Goal: Task Accomplishment & Management: Manage account settings

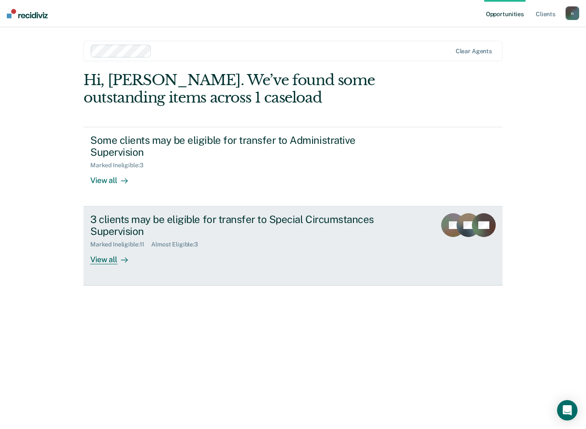
click at [109, 260] on div "View all" at bounding box center [114, 256] width 48 height 17
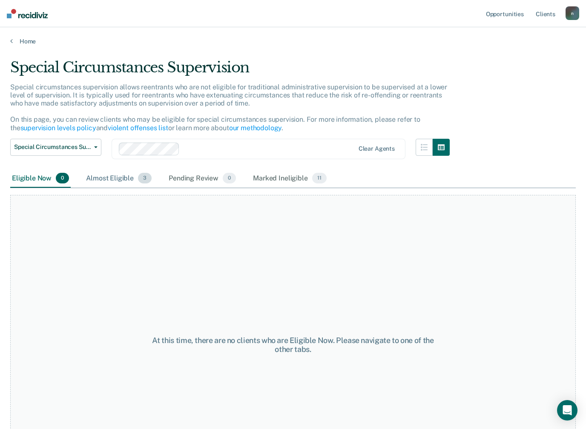
click at [118, 181] on div "Almost Eligible 3" at bounding box center [118, 179] width 69 height 19
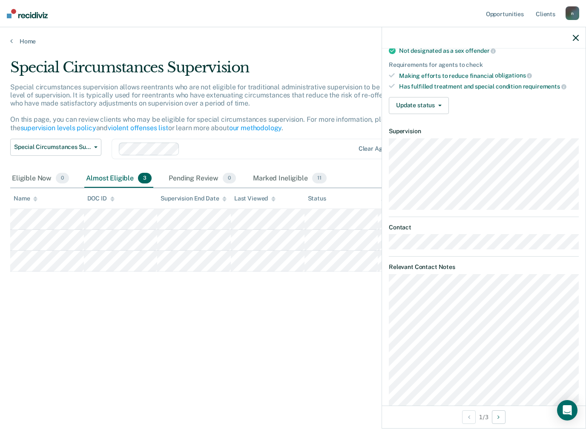
scroll to position [91, 0]
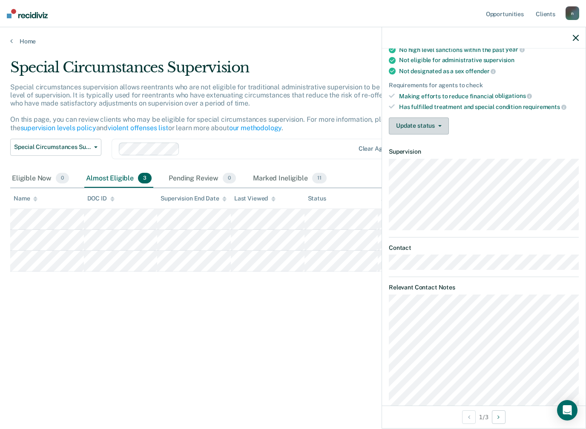
click at [430, 128] on button "Update status" at bounding box center [419, 126] width 60 height 17
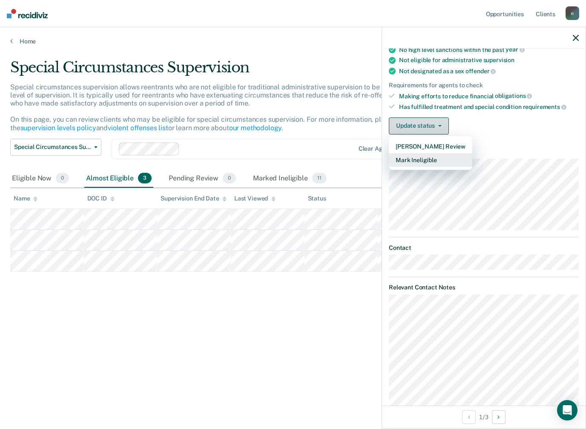
click at [421, 162] on button "Mark Ineligible" at bounding box center [430, 160] width 83 height 14
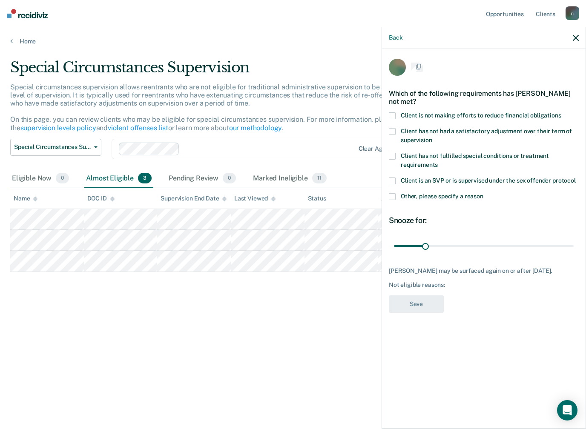
scroll to position [0, 0]
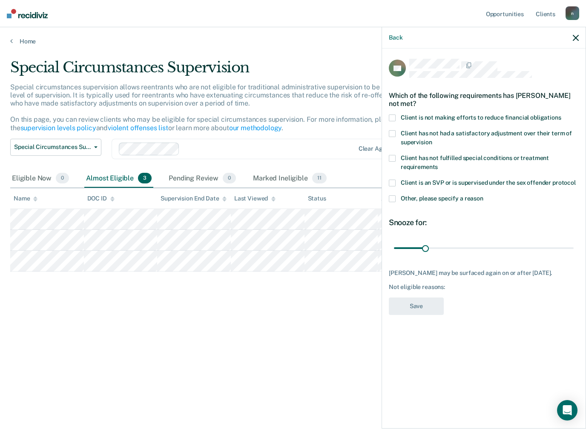
click at [390, 151] on div "Client has not had a satisfactory adjustment over their term of supervision" at bounding box center [484, 142] width 190 height 25
click at [394, 158] on span at bounding box center [392, 158] width 7 height 7
click at [438, 164] on input "Client has not fulfilled special conditions or treatment requirements" at bounding box center [438, 164] width 0 height 0
type input "60"
click at [419, 307] on button "Save" at bounding box center [416, 306] width 55 height 17
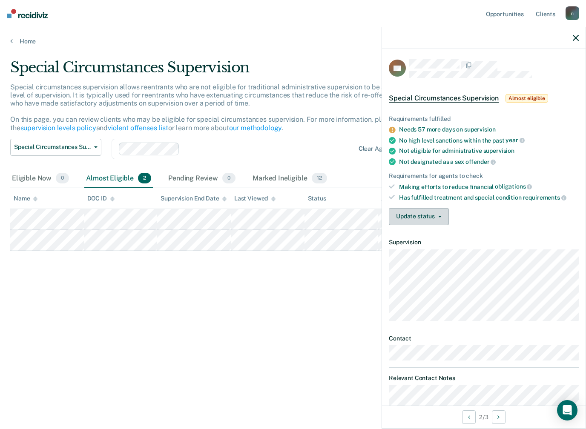
click at [440, 211] on button "Update status" at bounding box center [419, 216] width 60 height 17
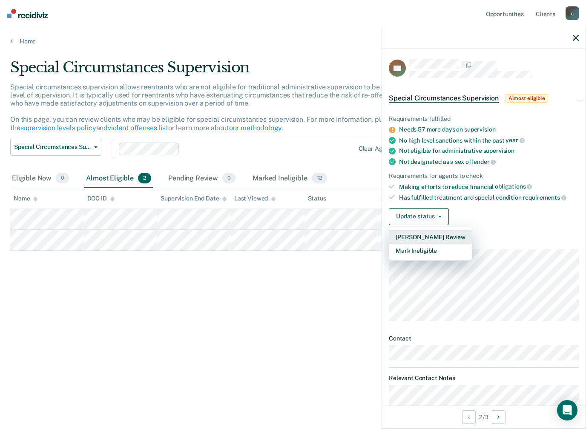
click at [437, 236] on button "[PERSON_NAME] Review" at bounding box center [430, 237] width 83 height 14
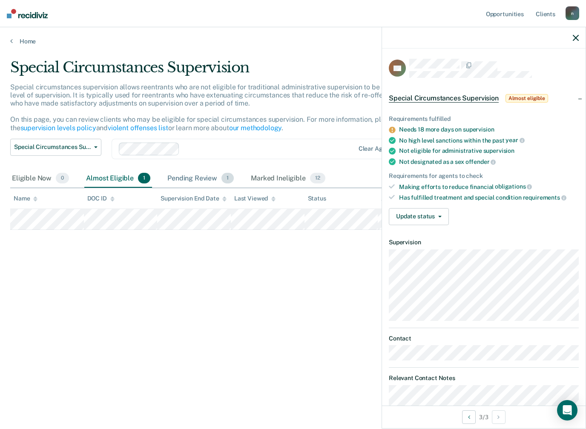
click at [196, 174] on div "Pending Review 1" at bounding box center [201, 179] width 70 height 19
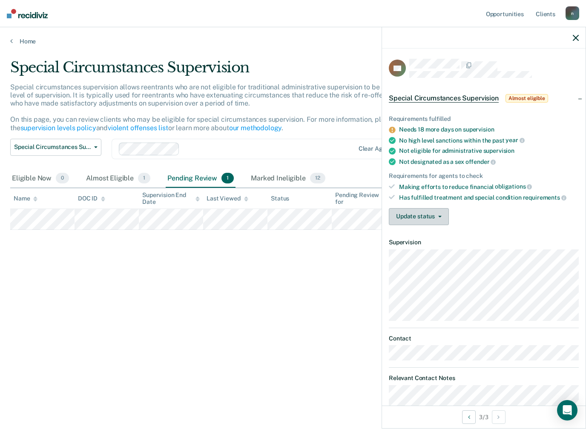
click at [433, 211] on button "Update status" at bounding box center [419, 216] width 60 height 17
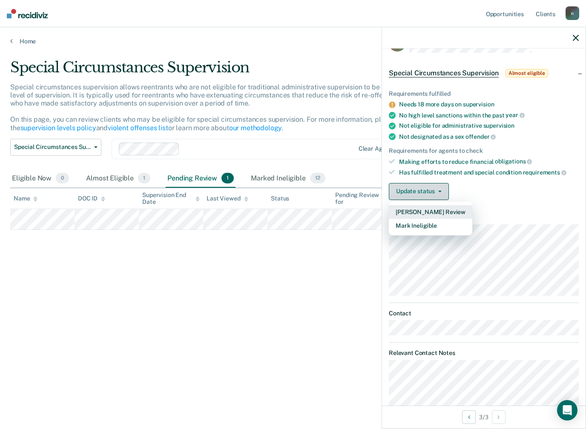
scroll to position [25, 0]
click at [286, 329] on div "Special Circumstances Supervision Special circumstances supervision allows reen…" at bounding box center [293, 212] width 566 height 307
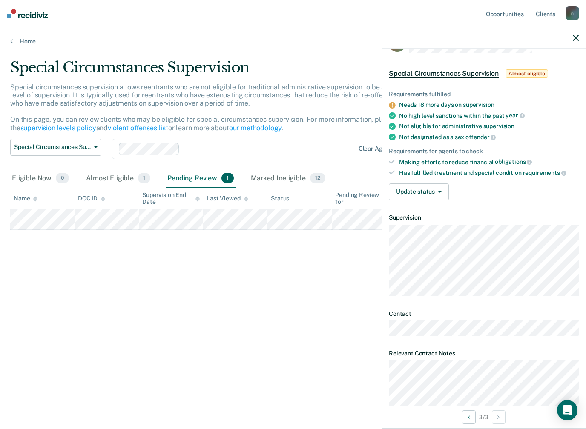
click at [213, 182] on div "Pending Review 1" at bounding box center [201, 179] width 70 height 19
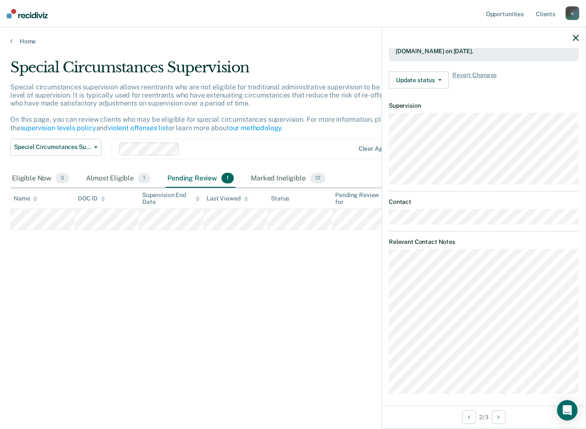
scroll to position [177, 0]
click at [504, 415] on button "Next Opportunity" at bounding box center [499, 418] width 14 height 14
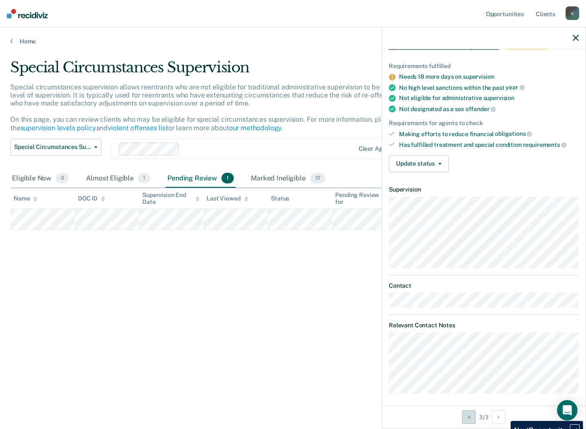
click at [464, 418] on button "Previous Opportunity" at bounding box center [469, 418] width 14 height 14
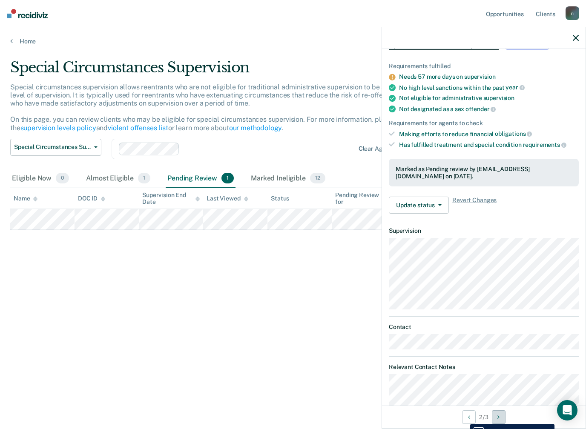
click at [497, 412] on button "Next Opportunity" at bounding box center [499, 418] width 14 height 14
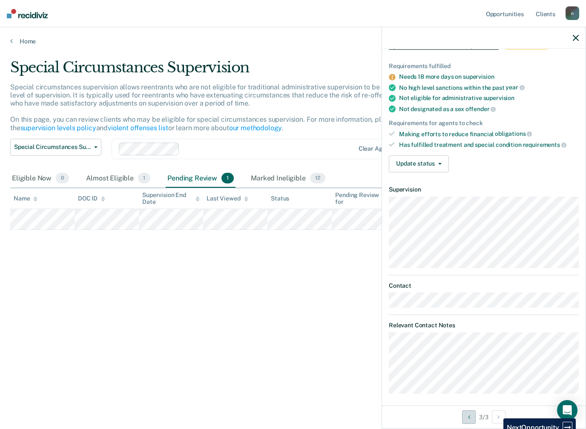
click at [469, 420] on button "Previous Opportunity" at bounding box center [469, 418] width 14 height 14
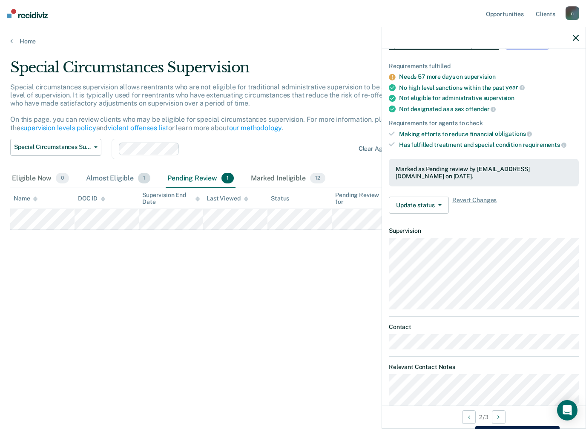
click at [115, 179] on div "Almost Eligible 1" at bounding box center [118, 179] width 68 height 19
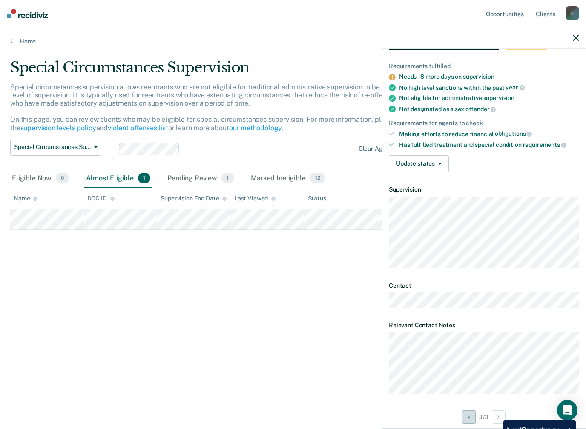
click at [464, 417] on button "Previous Opportunity" at bounding box center [469, 418] width 14 height 14
click at [469, 420] on button "Previous Opportunity" at bounding box center [469, 418] width 14 height 14
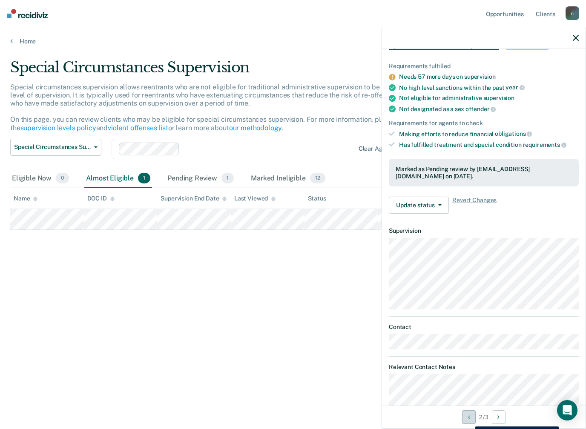
click at [466, 414] on button "Previous Opportunity" at bounding box center [469, 418] width 14 height 14
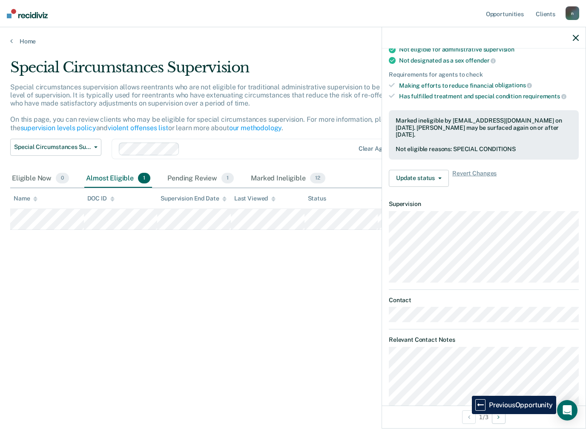
scroll to position [102, 0]
click at [440, 177] on button "Update status" at bounding box center [419, 177] width 60 height 17
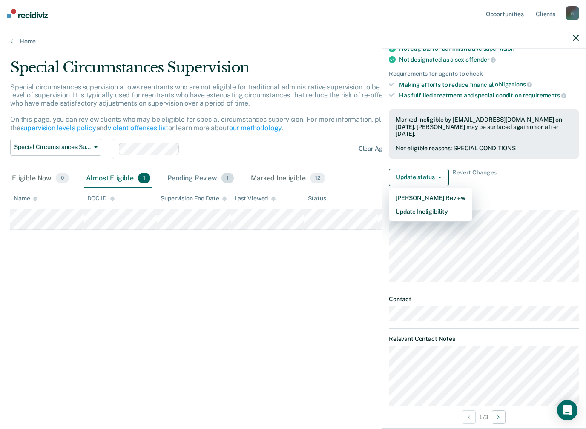
click at [210, 183] on div "Pending Review 1" at bounding box center [201, 179] width 70 height 19
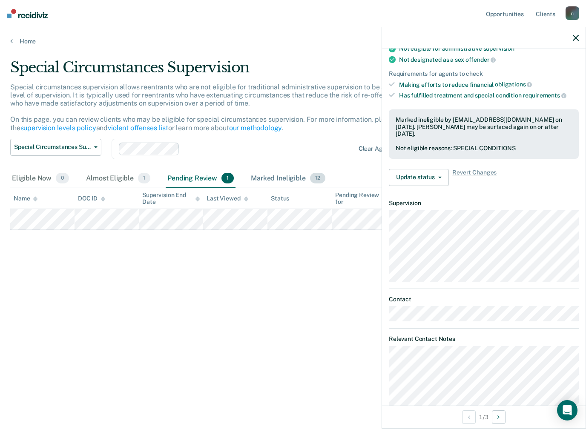
click at [283, 175] on div "Marked Ineligible 12" at bounding box center [288, 179] width 78 height 19
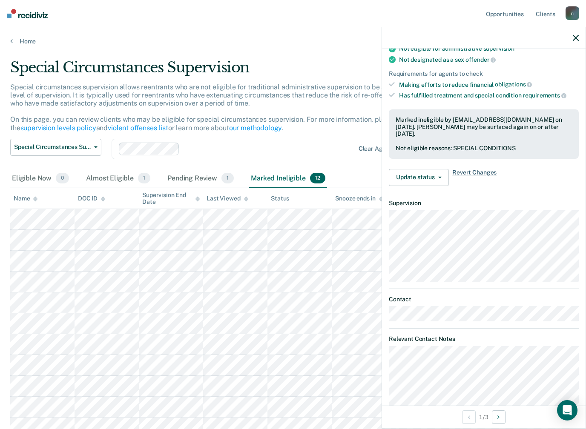
click at [479, 169] on span "Revert Changes" at bounding box center [474, 177] width 44 height 17
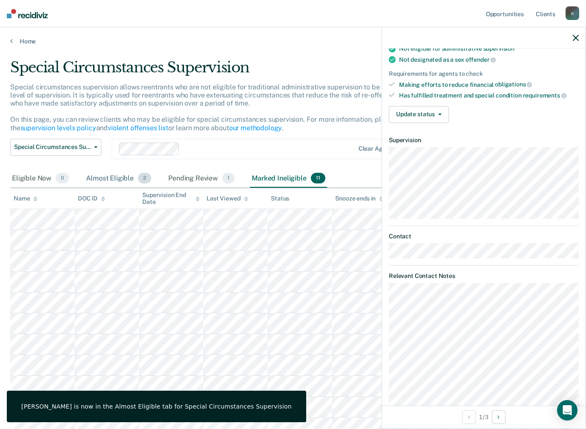
click at [129, 178] on div "Almost Eligible 2" at bounding box center [118, 179] width 69 height 19
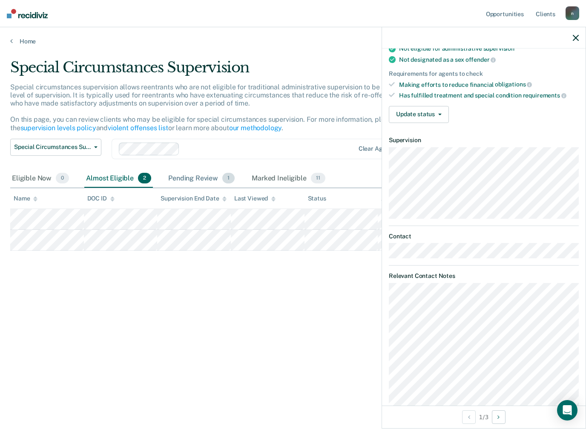
click at [210, 175] on div "Pending Review 1" at bounding box center [202, 179] width 70 height 19
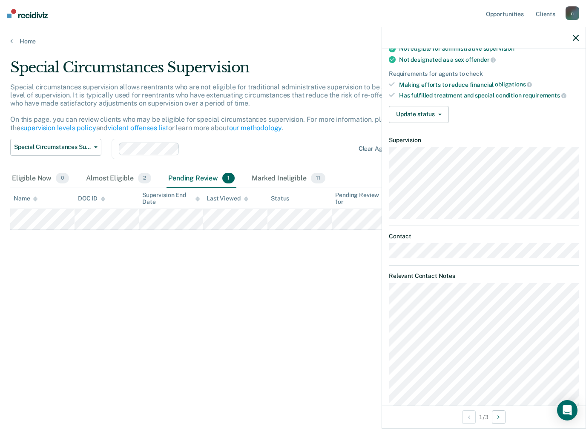
click at [209, 174] on div "Pending Review 1" at bounding box center [202, 179] width 70 height 19
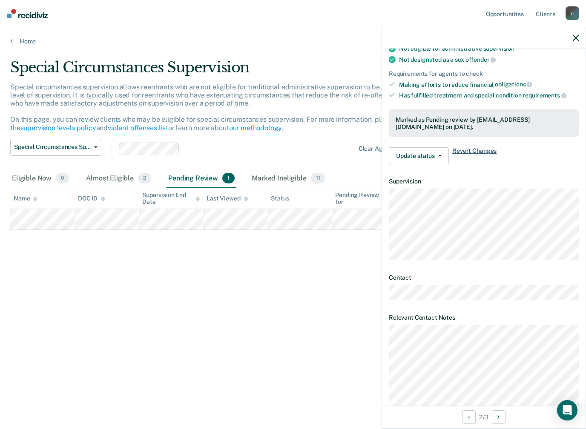
click at [486, 147] on span "Revert Changes" at bounding box center [474, 155] width 44 height 17
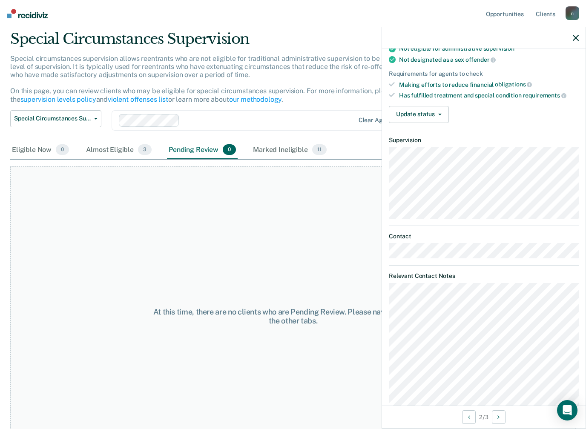
scroll to position [0, 0]
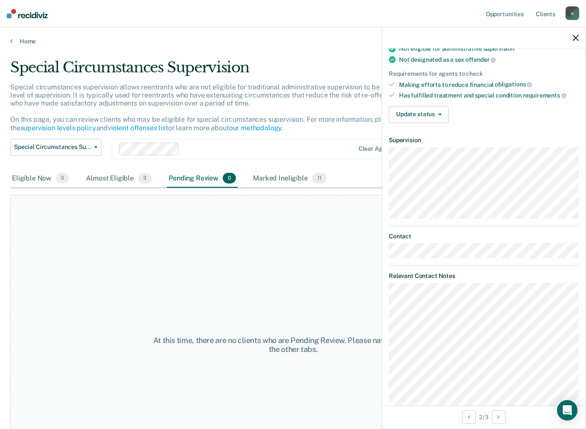
click at [574, 41] on icon "button" at bounding box center [576, 38] width 6 height 6
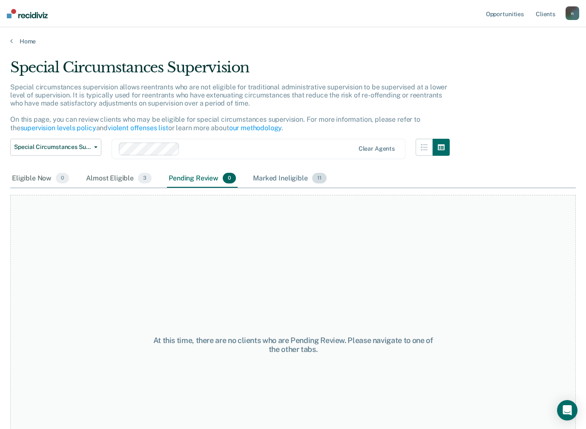
click at [305, 178] on div "Marked Ineligible 11" at bounding box center [289, 179] width 77 height 19
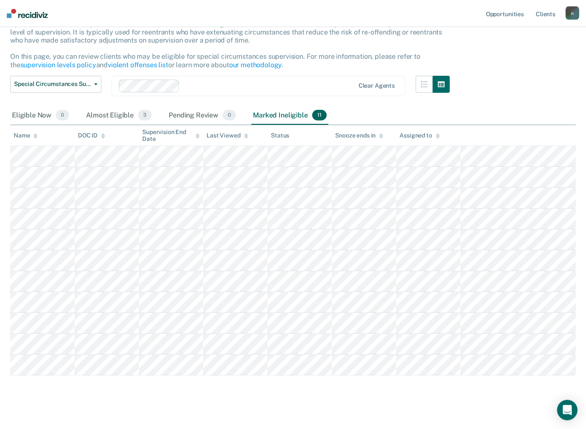
scroll to position [69, 0]
